Goal: Information Seeking & Learning: Check status

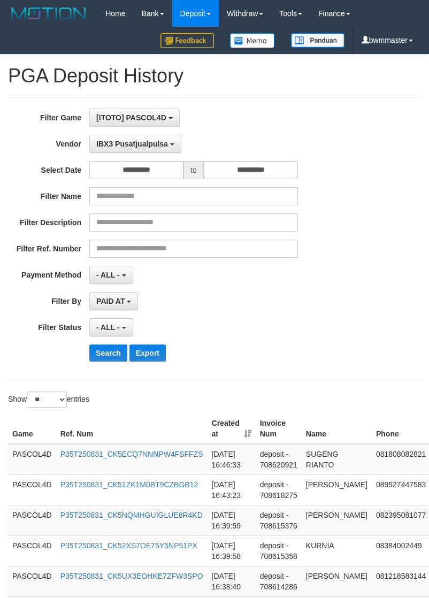
select select "**********"
select select "**"
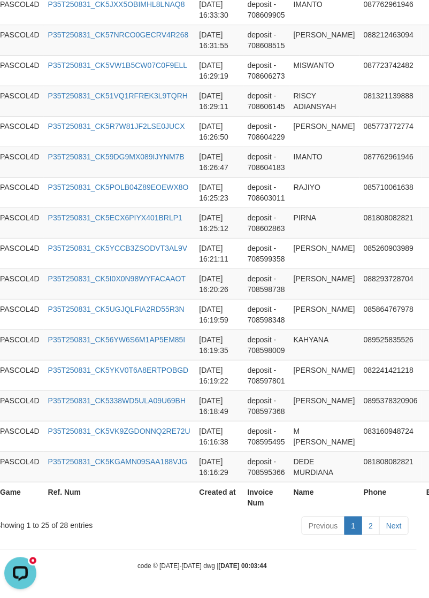
scroll to position [9, 0]
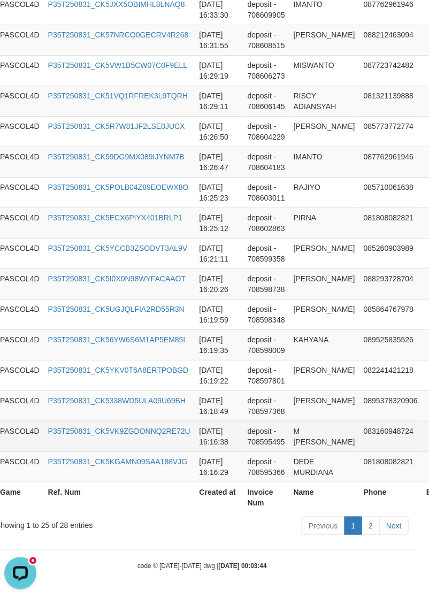
drag, startPoint x: 330, startPoint y: 416, endPoint x: 330, endPoint y: 381, distance: 35.3
click at [330, 421] on td "M [PERSON_NAME]" at bounding box center [324, 436] width 70 height 30
click at [97, 429] on td "P35T250831_CK5VK9ZGDONNQ2RE72U" at bounding box center [119, 436] width 151 height 30
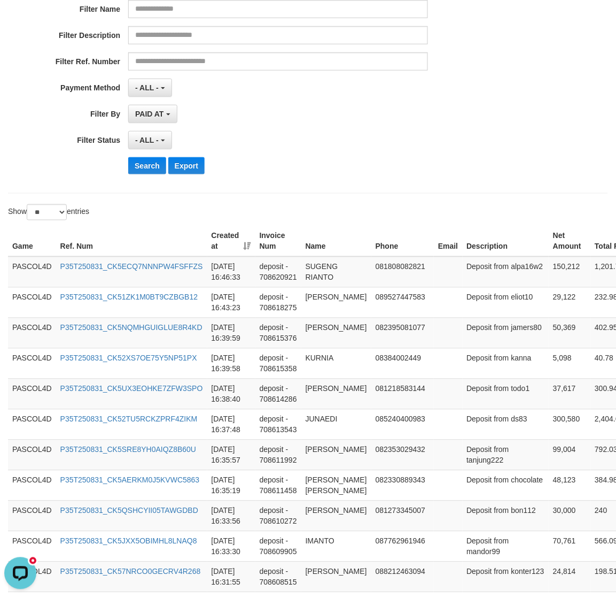
scroll to position [0, 0]
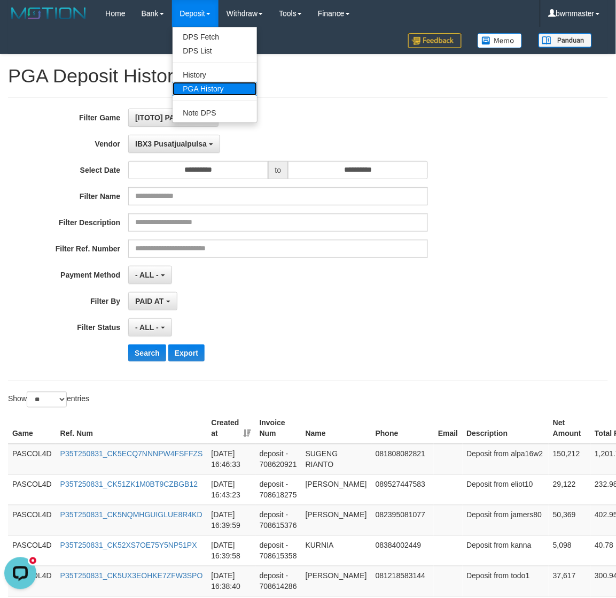
click at [199, 86] on link "PGA History" at bounding box center [215, 89] width 84 height 14
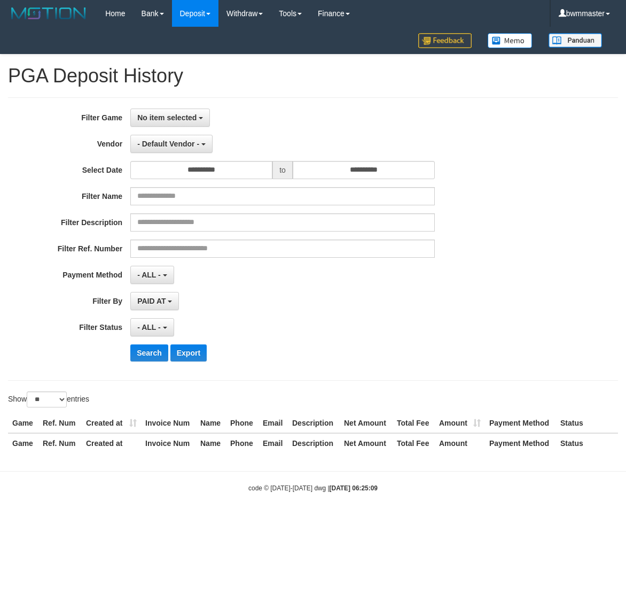
select select
select select "**"
click at [172, 123] on button "No item selected" at bounding box center [170, 118] width 80 height 18
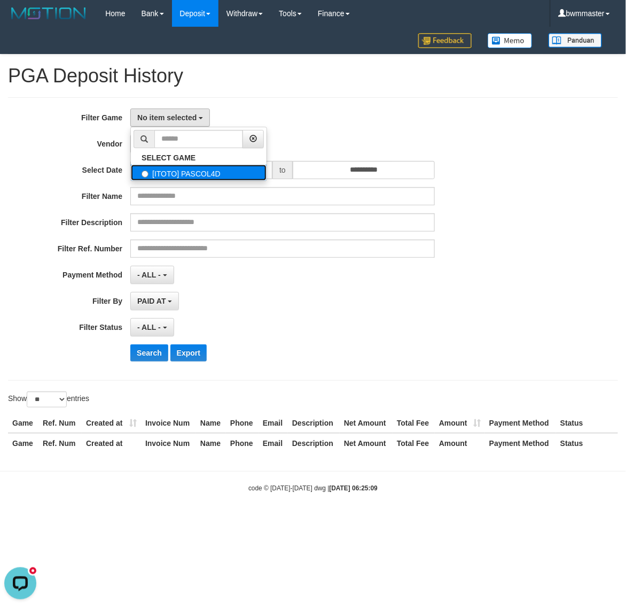
click at [172, 171] on label "[ITOTO] PASCOL4D" at bounding box center [199, 173] width 136 height 16
select select "****"
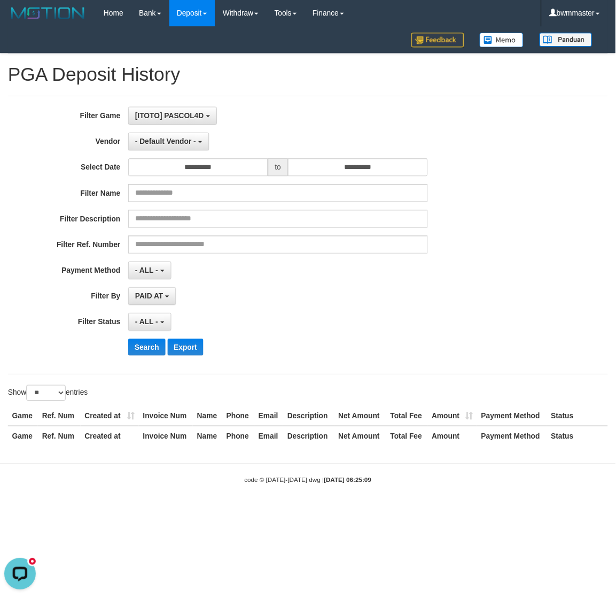
scroll to position [9, 0]
click at [177, 148] on span "- Default Vendor -" at bounding box center [168, 144] width 62 height 9
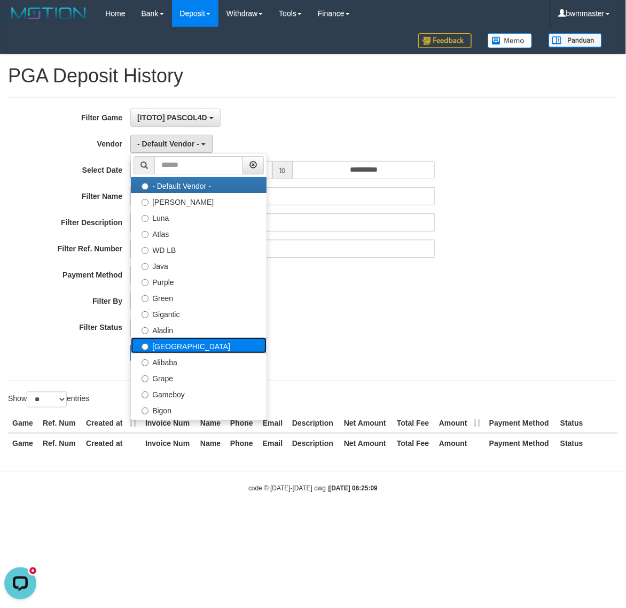
click at [169, 342] on label "[GEOGRAPHIC_DATA]" at bounding box center [199, 345] width 136 height 16
select select "**********"
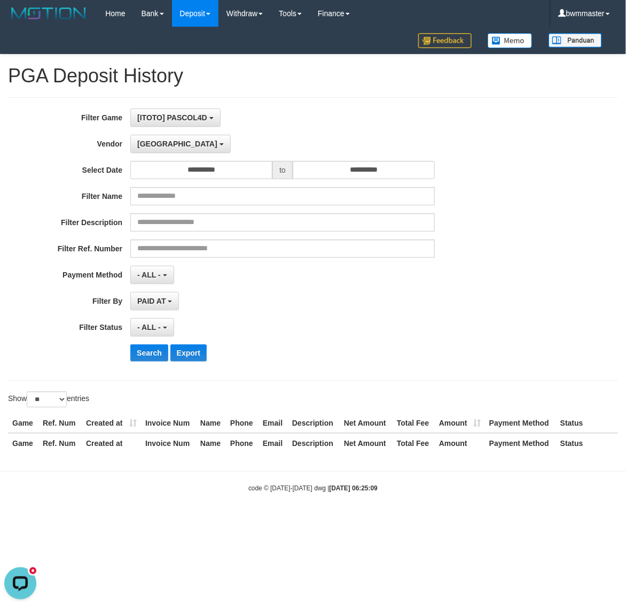
drag, startPoint x: 271, startPoint y: 317, endPoint x: 266, endPoint y: 311, distance: 7.6
click at [271, 317] on div "**********" at bounding box center [261, 239] width 522 height 261
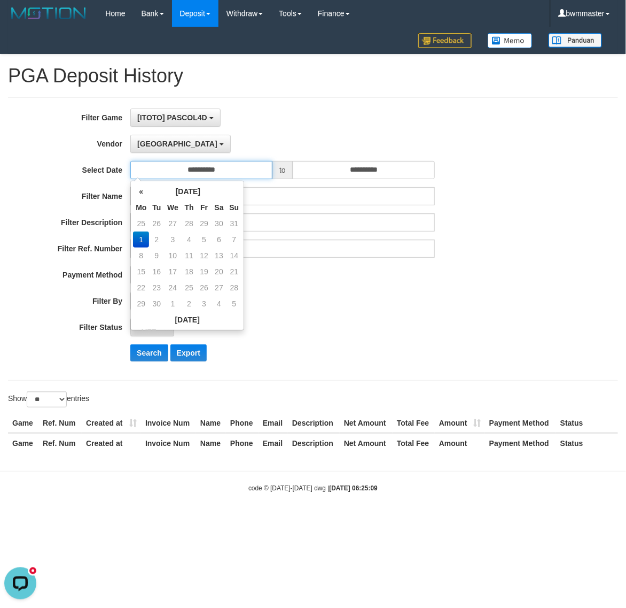
click at [196, 177] on input "**********" at bounding box center [201, 170] width 142 height 18
click at [143, 198] on th "«" at bounding box center [141, 191] width 16 height 16
click at [143, 284] on td "25" at bounding box center [141, 288] width 16 height 16
type input "**********"
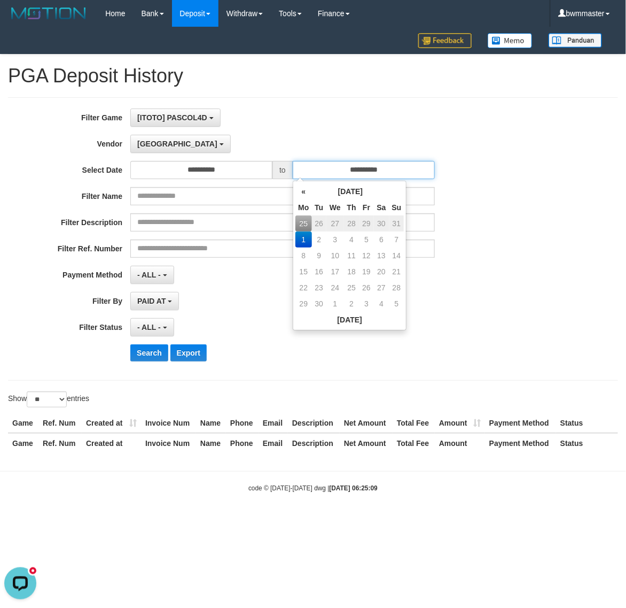
click at [345, 172] on input "**********" at bounding box center [364, 170] width 142 height 18
click at [306, 195] on th "«" at bounding box center [304, 191] width 16 height 16
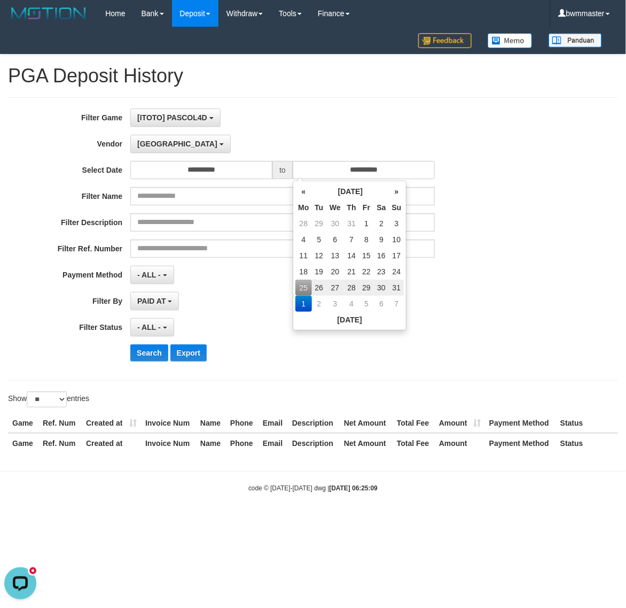
click at [391, 290] on td "31" at bounding box center [397, 288] width 15 height 16
type input "**********"
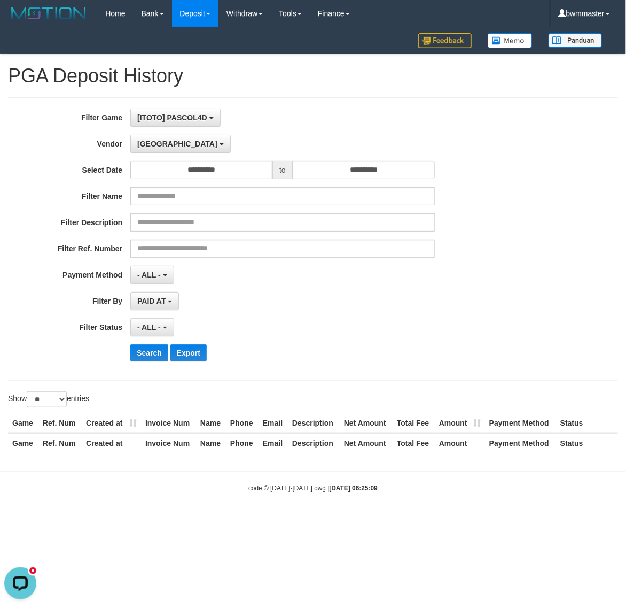
click at [452, 284] on div "**********" at bounding box center [261, 275] width 522 height 18
click at [153, 349] on button "Search" at bounding box center [149, 352] width 38 height 17
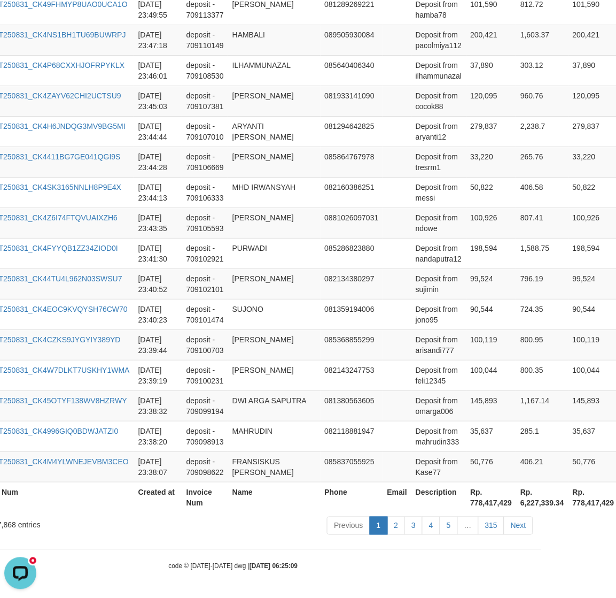
scroll to position [739, 123]
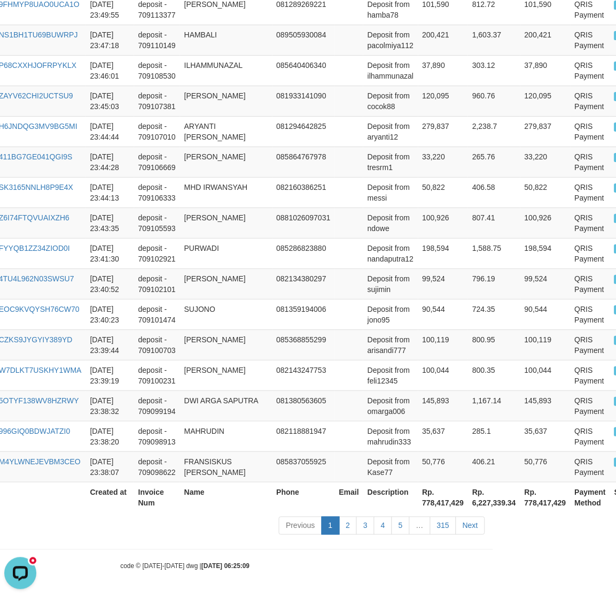
click at [419, 505] on th "Rp. 778,417,429" at bounding box center [444, 497] width 50 height 30
copy th "778,417,429"
click at [273, 394] on td "081380563605" at bounding box center [304, 405] width 63 height 30
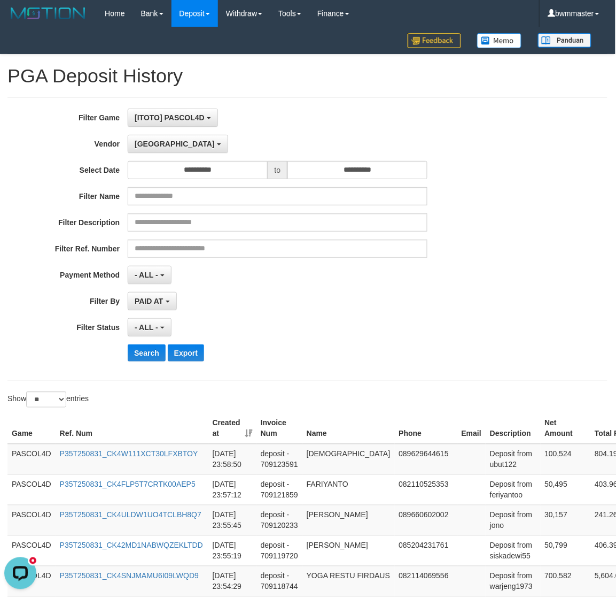
scroll to position [0, 0]
click at [160, 146] on button "[GEOGRAPHIC_DATA]" at bounding box center [178, 144] width 100 height 18
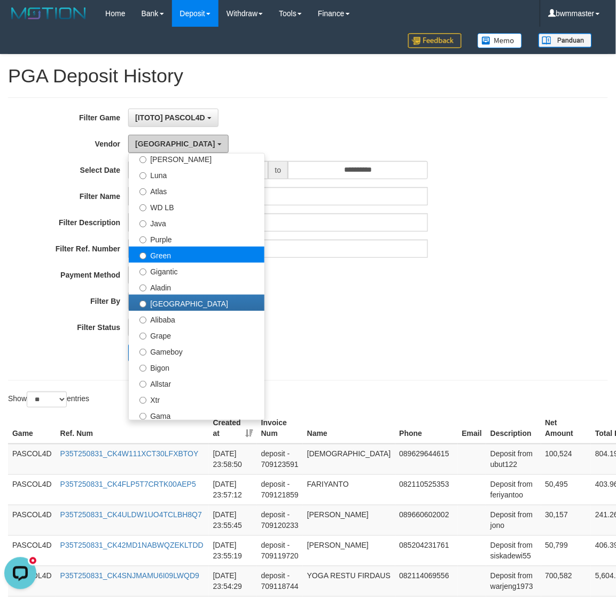
scroll to position [67, 0]
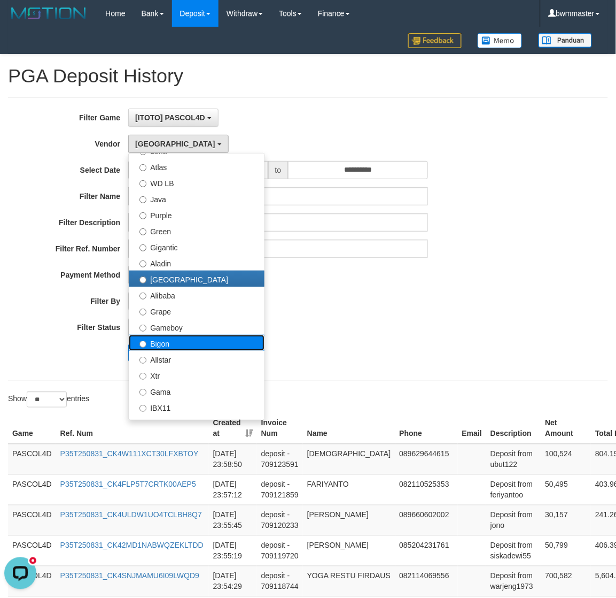
click at [168, 340] on label "Bigon" at bounding box center [197, 343] width 136 height 16
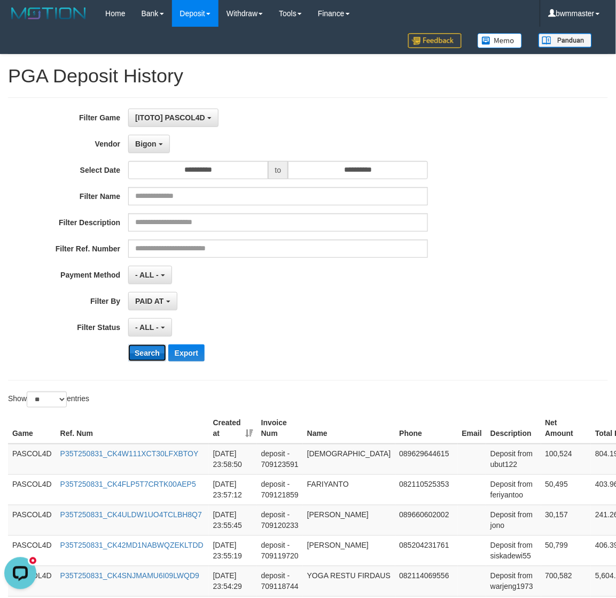
click at [148, 355] on button "Search" at bounding box center [147, 352] width 38 height 17
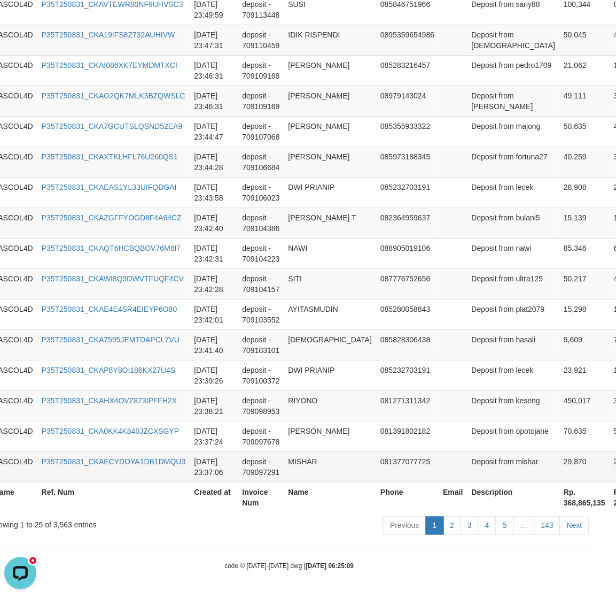
scroll to position [878, 134]
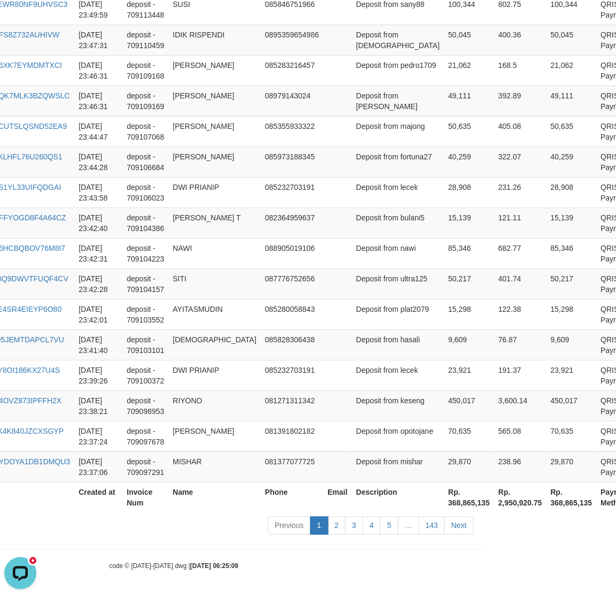
click at [444, 502] on th "Rp. 368,865,135" at bounding box center [469, 497] width 50 height 30
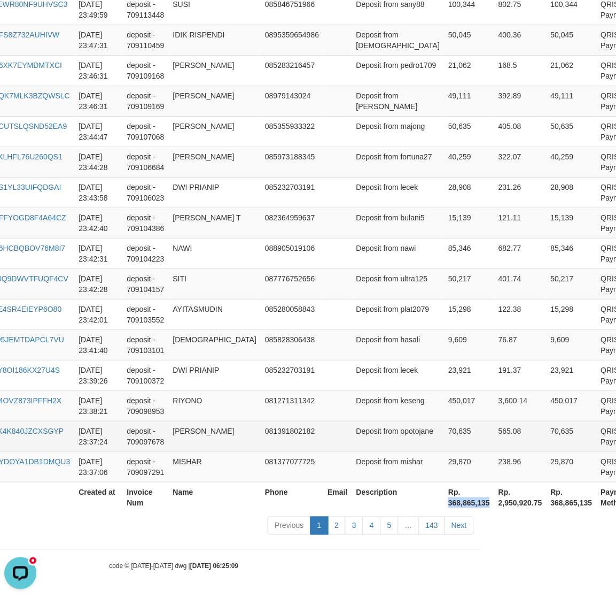
copy th "368,865,135"
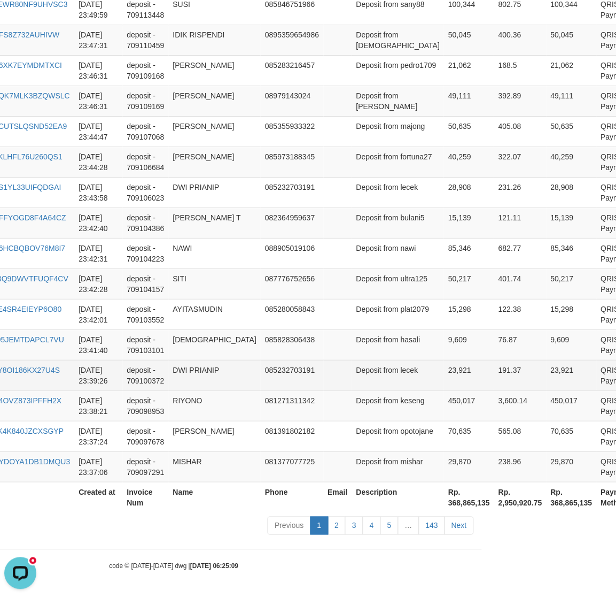
click at [264, 360] on td "085232703191" at bounding box center [292, 375] width 63 height 30
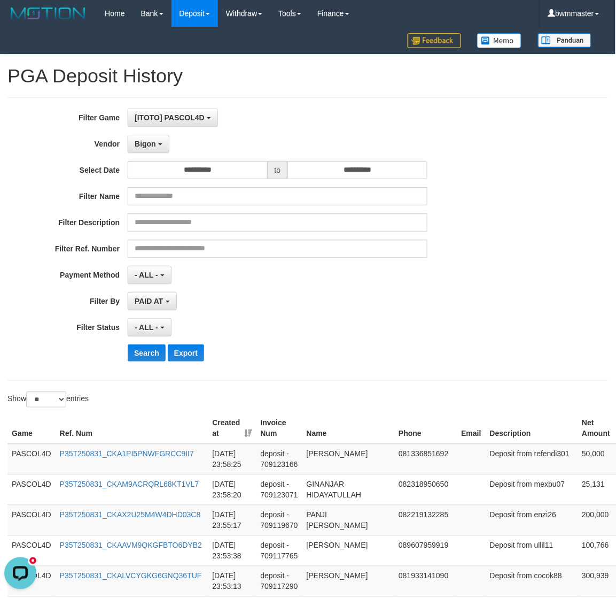
scroll to position [0, 0]
click at [159, 150] on button "Bigon" at bounding box center [149, 144] width 42 height 18
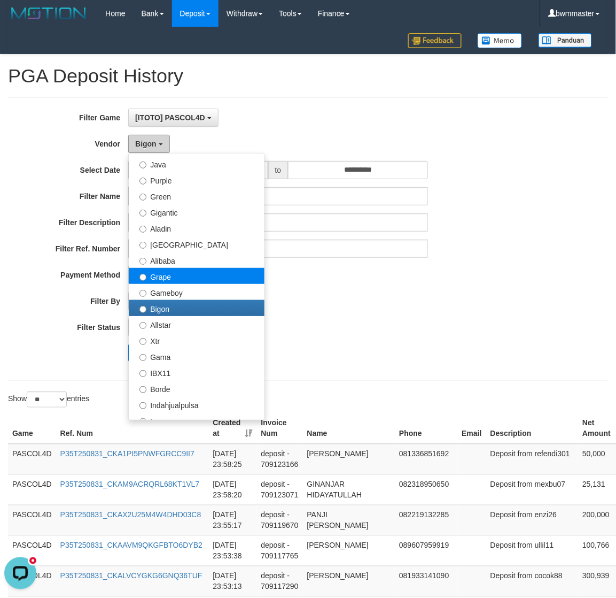
scroll to position [134, 0]
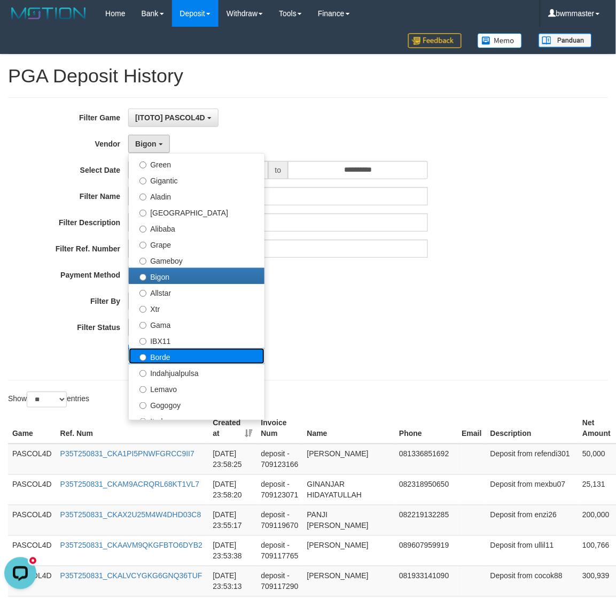
click at [166, 353] on label "Borde" at bounding box center [197, 356] width 136 height 16
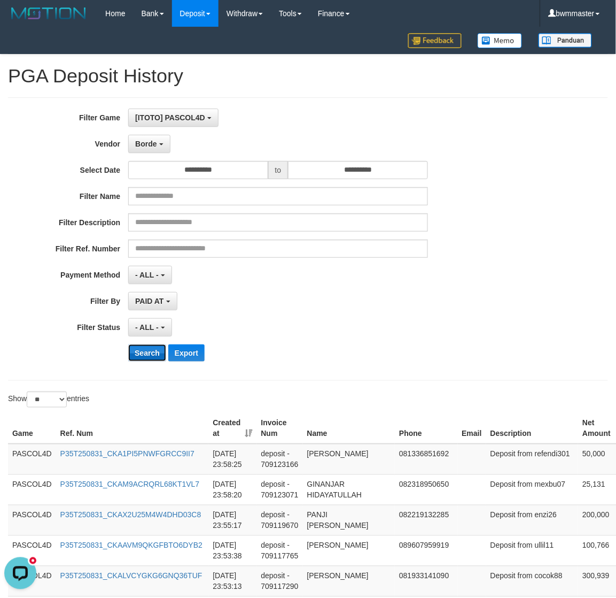
click at [142, 357] on button "Search" at bounding box center [147, 352] width 38 height 17
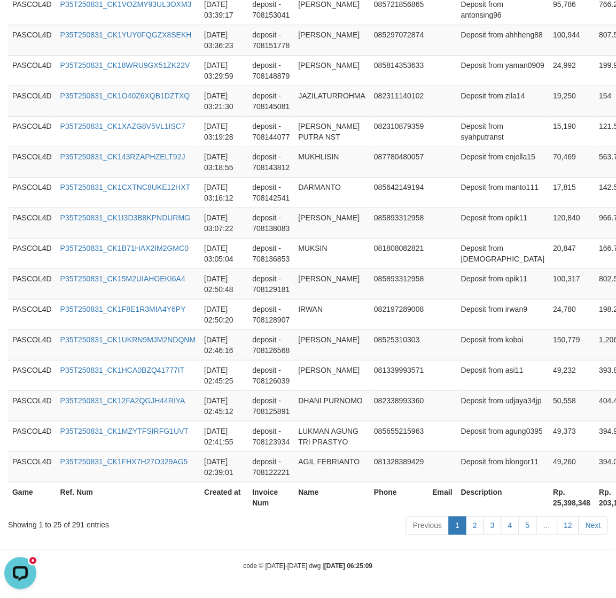
scroll to position [728, 103]
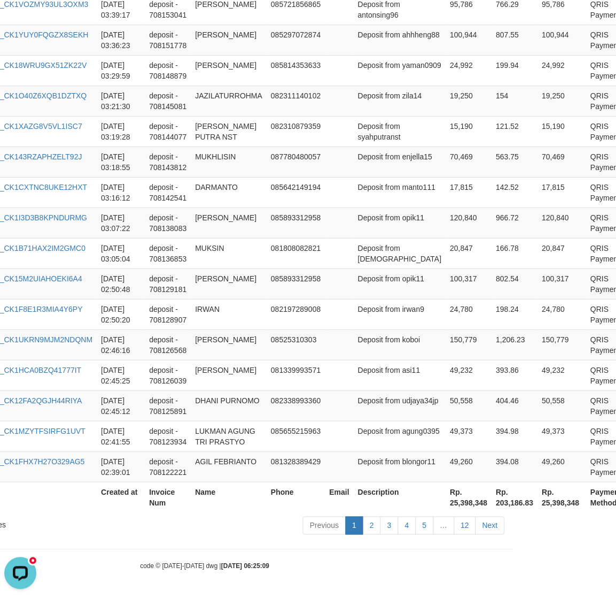
click at [446, 501] on th "Rp. 25,398,348" at bounding box center [469, 497] width 46 height 30
copy th "25,398,348"
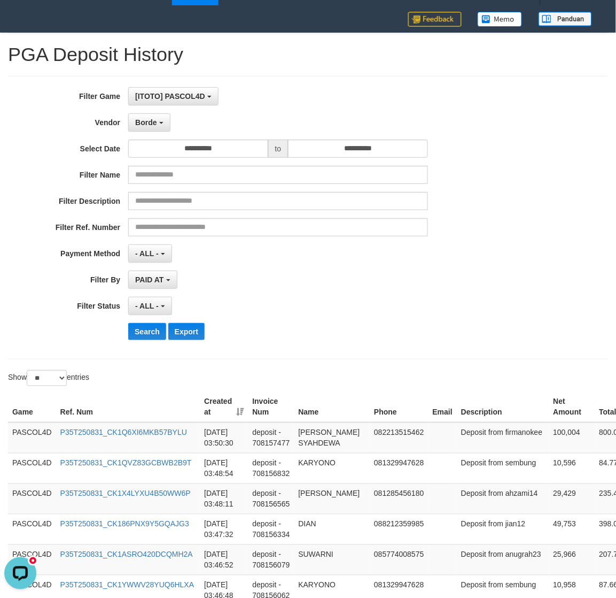
scroll to position [0, 0]
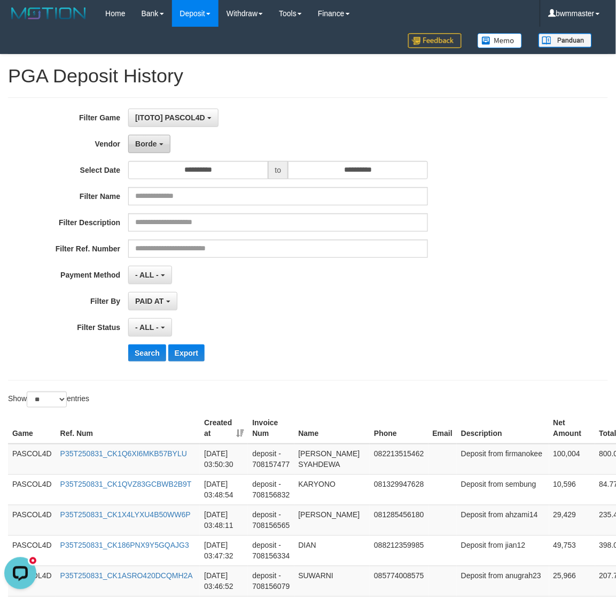
click at [163, 148] on button "Borde" at bounding box center [149, 144] width 42 height 18
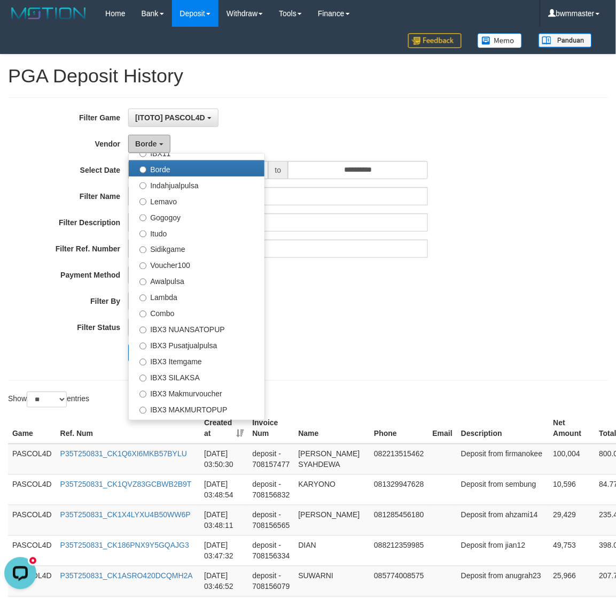
scroll to position [351, 0]
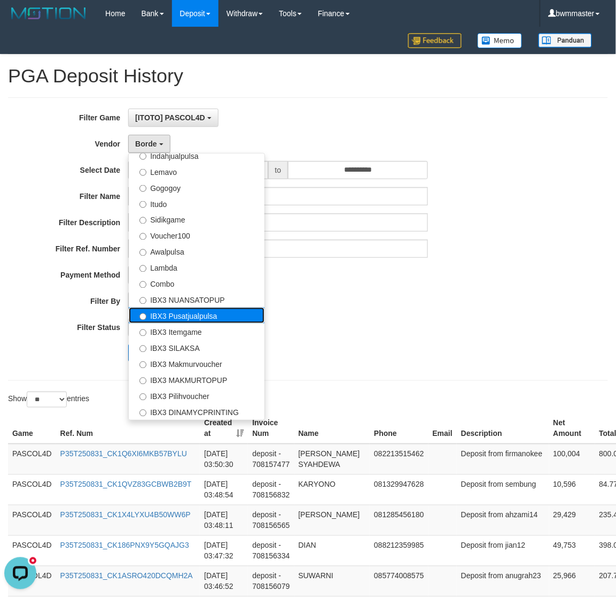
click at [192, 317] on label "IBX3 Pusatjualpulsa" at bounding box center [197, 315] width 136 height 16
select select "**********"
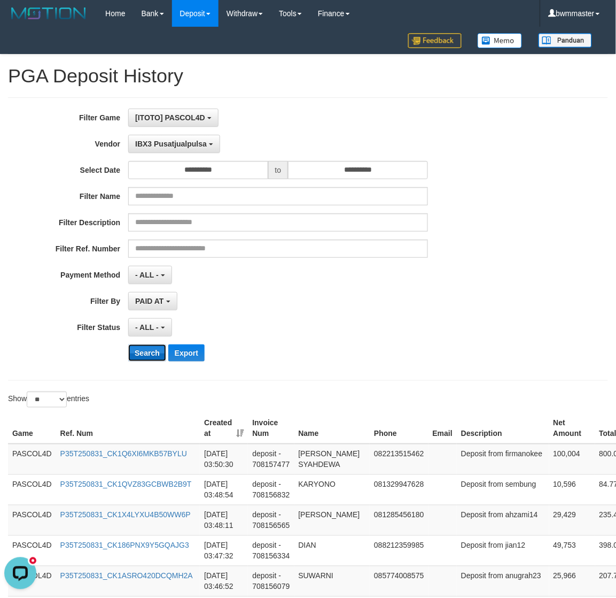
click at [145, 351] on button "Search" at bounding box center [147, 352] width 38 height 17
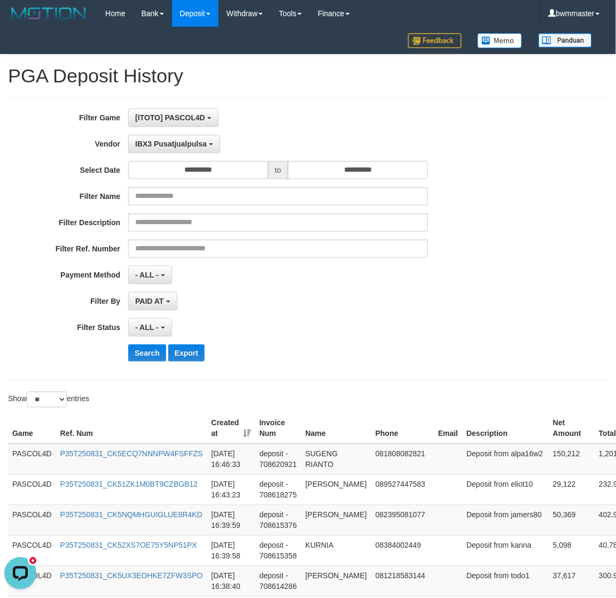
click at [278, 336] on div "- ALL - SELECT ALL - ALL - SELECT STATUS PENDING/UNPAID PAID CANCELED EXPIRED" at bounding box center [277, 327] width 299 height 18
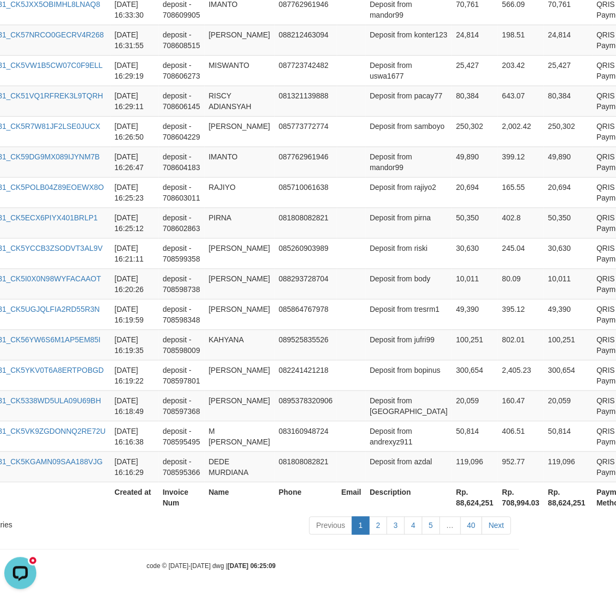
scroll to position [867, 100]
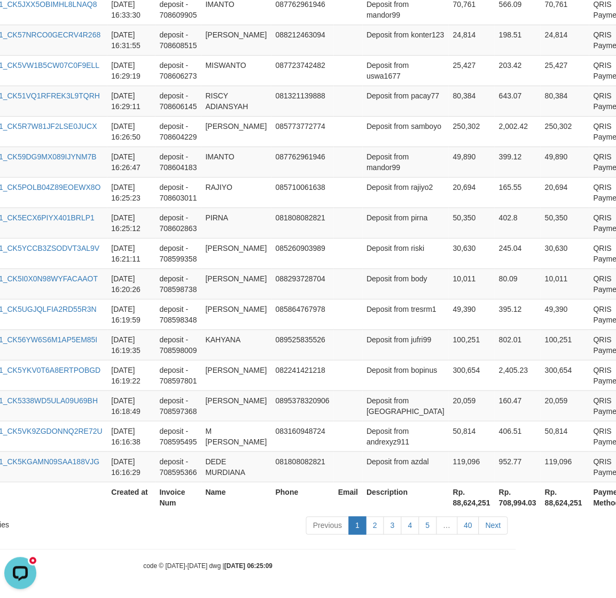
click at [398, 507] on th "Description" at bounding box center [406, 497] width 87 height 30
click at [449, 503] on th "Rp. 88,624,251" at bounding box center [472, 497] width 46 height 30
copy th "88,624,251"
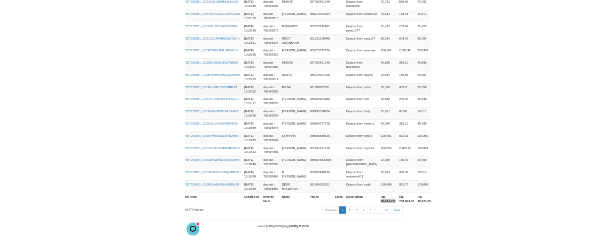
scroll to position [867, 33]
